Goal: Task Accomplishment & Management: Complete application form

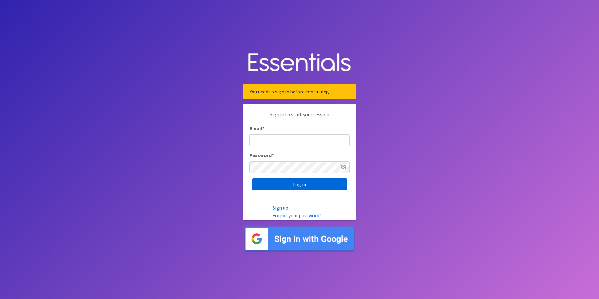
type input "[EMAIL_ADDRESS][DOMAIN_NAME]"
click at [295, 189] on input "Log in" at bounding box center [300, 184] width 96 height 12
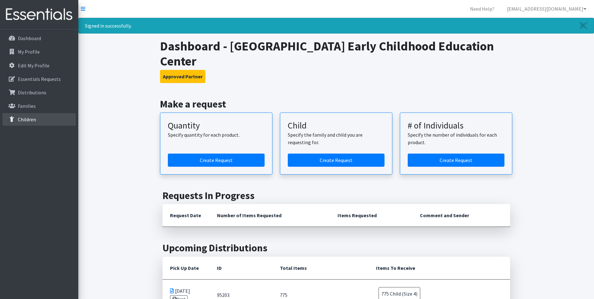
click at [24, 118] on p "Children" at bounding box center [27, 119] width 18 height 6
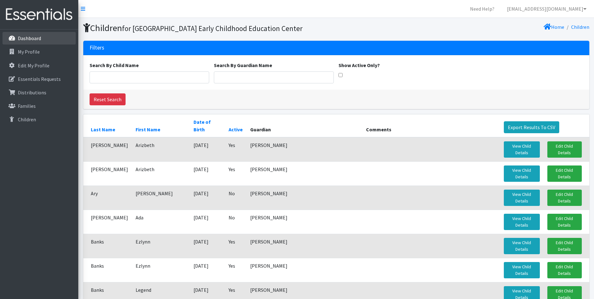
click at [24, 36] on p "Dashboard" at bounding box center [29, 38] width 23 height 6
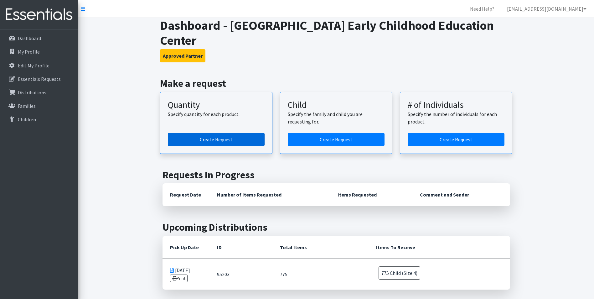
click at [216, 139] on link "Create Request" at bounding box center [216, 139] width 97 height 13
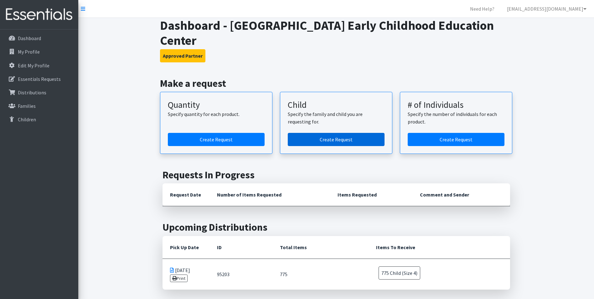
click at [340, 136] on link "Create Request" at bounding box center [336, 139] width 97 height 13
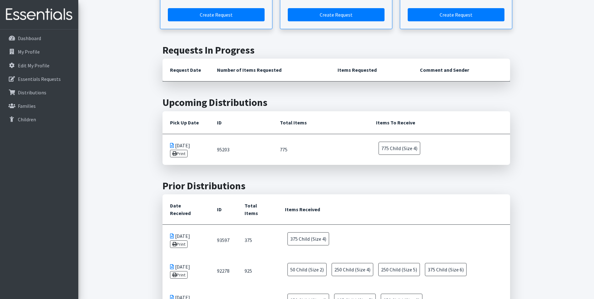
scroll to position [63, 0]
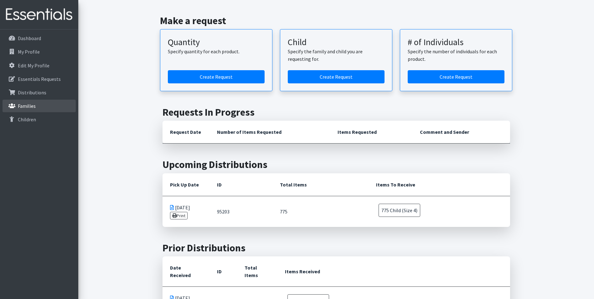
click at [30, 107] on p "Families" at bounding box center [27, 106] width 18 height 6
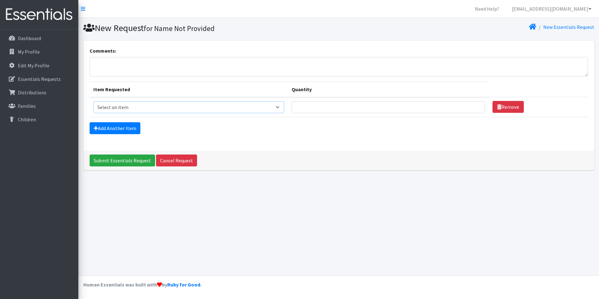
click at [208, 105] on select "Select an item Child (Newborn) Child (Size 1) Child (Size 2) Child (Size 3) Chi…" at bounding box center [188, 107] width 191 height 12
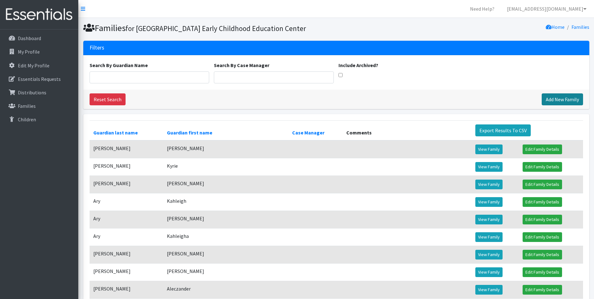
click at [547, 105] on link "Add New Family" at bounding box center [562, 99] width 41 height 12
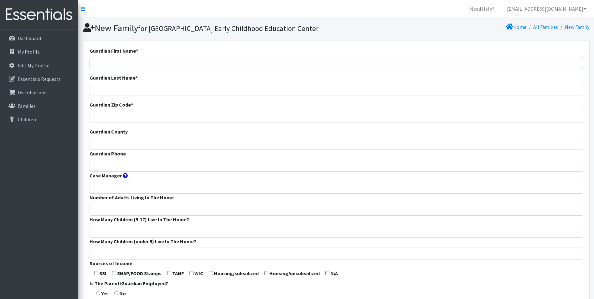
click at [120, 69] on input "Guardian First Name *" at bounding box center [337, 63] width 494 height 12
type input "Destiny"
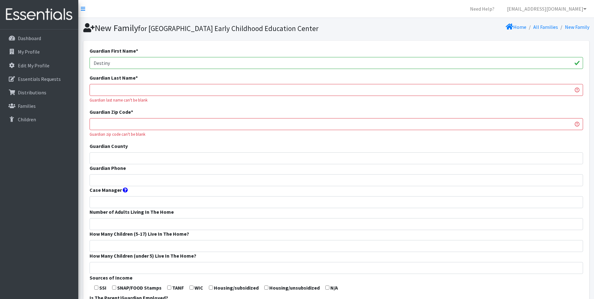
click at [134, 96] on input "Guardian Last Name *" at bounding box center [337, 90] width 494 height 12
type input "Behrick"
type input "65536"
click at [111, 164] on input "Guardian County" at bounding box center [337, 158] width 494 height 12
type input "Laclede"
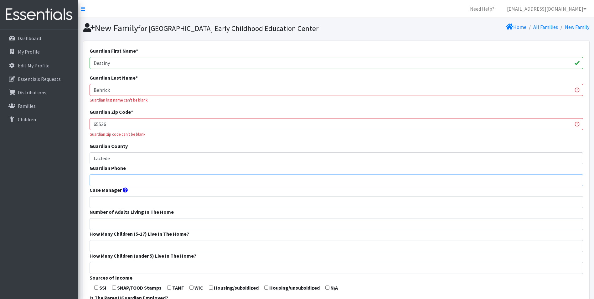
click at [107, 186] on input "Guardian Phone" at bounding box center [337, 180] width 494 height 12
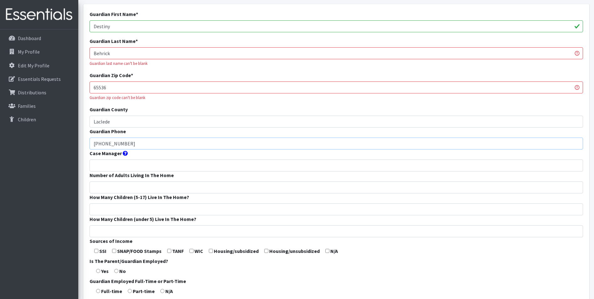
scroll to position [94, 0]
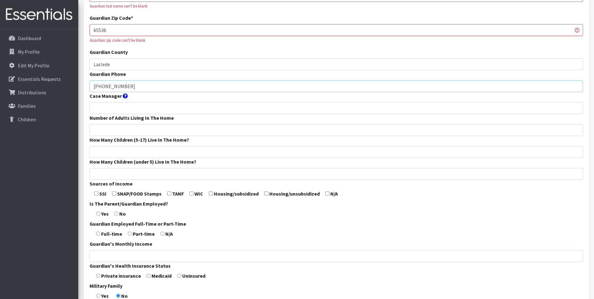
type input "417-531-2135"
click at [107, 114] on input "Case Manager" at bounding box center [337, 108] width 494 height 12
type input "N/A"
click at [107, 136] on input "Number of Adults Living In The Home" at bounding box center [337, 130] width 494 height 12
type input "2"
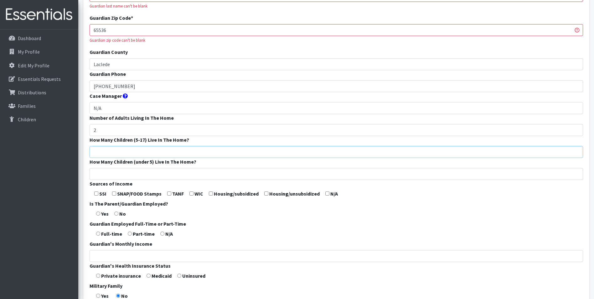
click at [103, 158] on input "How Many Children (5-17) Live In The Home?" at bounding box center [337, 152] width 494 height 12
type input "0"
click at [95, 180] on input "How Many Children (under 5) Live In The Home?" at bounding box center [337, 174] width 494 height 12
type input "2"
click at [194, 204] on form "Guardian First Name * Destiny Guardian Last Name * Behrick Guardian last name c…" at bounding box center [337, 146] width 494 height 386
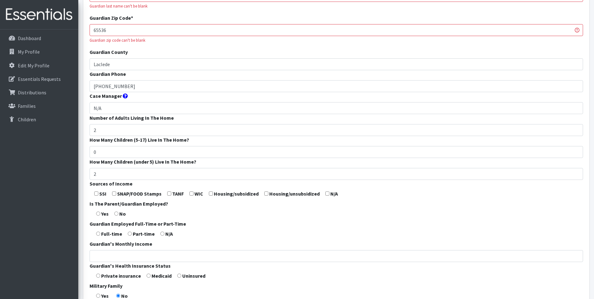
click at [190, 196] on input "checkbox" at bounding box center [192, 193] width 4 height 4
checkbox input "true"
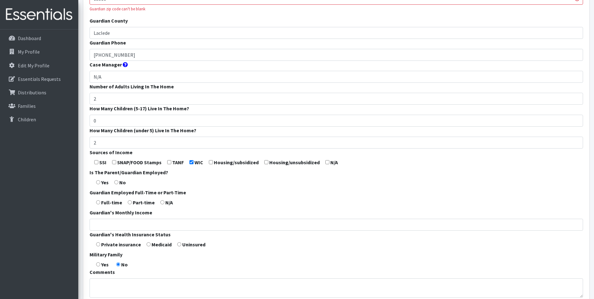
click at [100, 184] on input "radio" at bounding box center [98, 182] width 4 height 4
radio input "true"
click at [129, 204] on input "radio" at bounding box center [130, 202] width 4 height 4
radio input "true"
click at [122, 231] on input "Guardian's Monthly Income" at bounding box center [337, 225] width 494 height 12
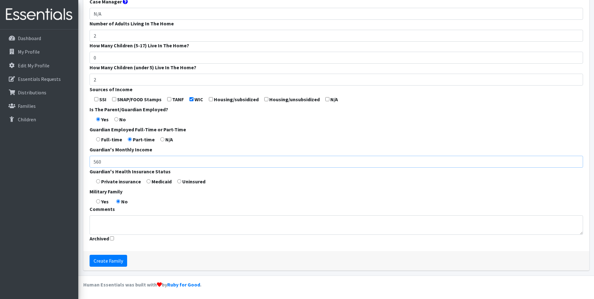
scroll to position [199, 0]
type input "560"
click at [149, 181] on input "radio" at bounding box center [149, 181] width 4 height 4
radio input "true"
click at [99, 202] on input "radio" at bounding box center [98, 201] width 4 height 4
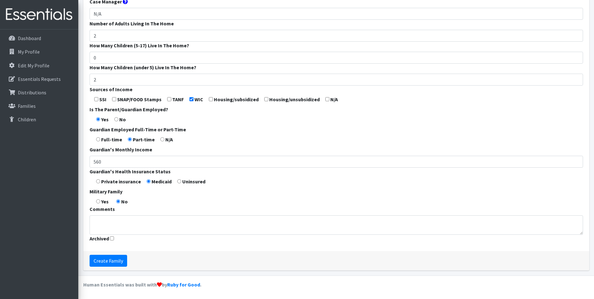
radio input "true"
click at [112, 263] on input "Create Family" at bounding box center [109, 261] width 38 height 12
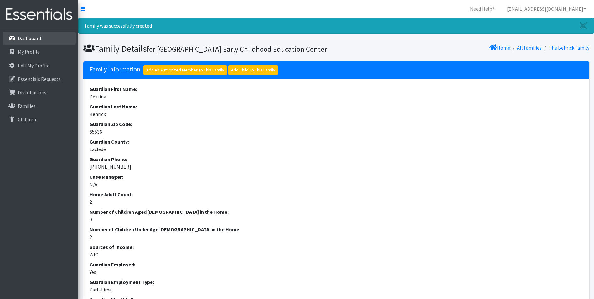
click at [18, 35] on p "Dashboard" at bounding box center [29, 38] width 23 height 6
